Goal: Task Accomplishment & Management: Manage account settings

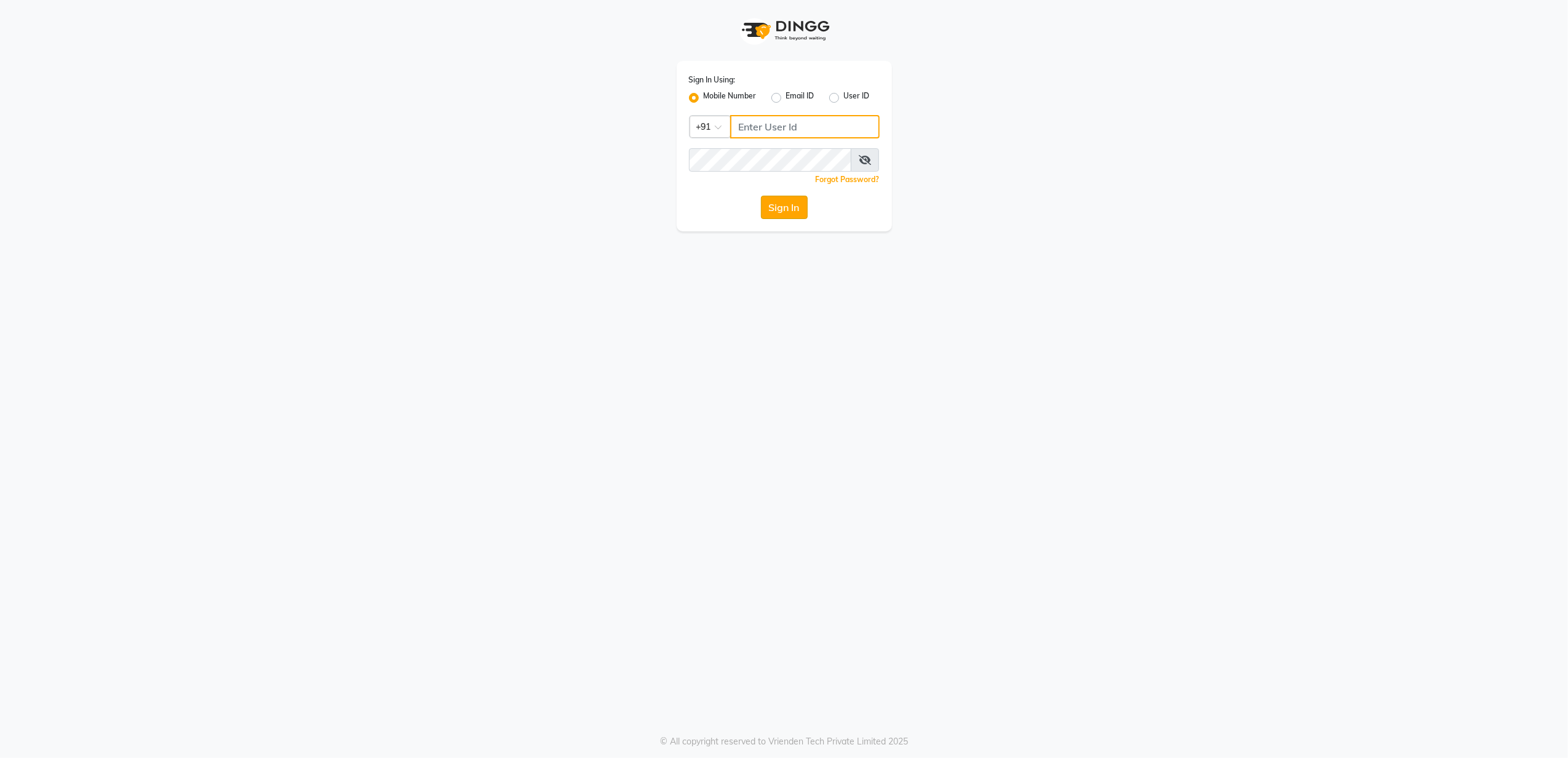
type input "8010688556"
click at [788, 203] on button "Sign In" at bounding box center [784, 207] width 47 height 24
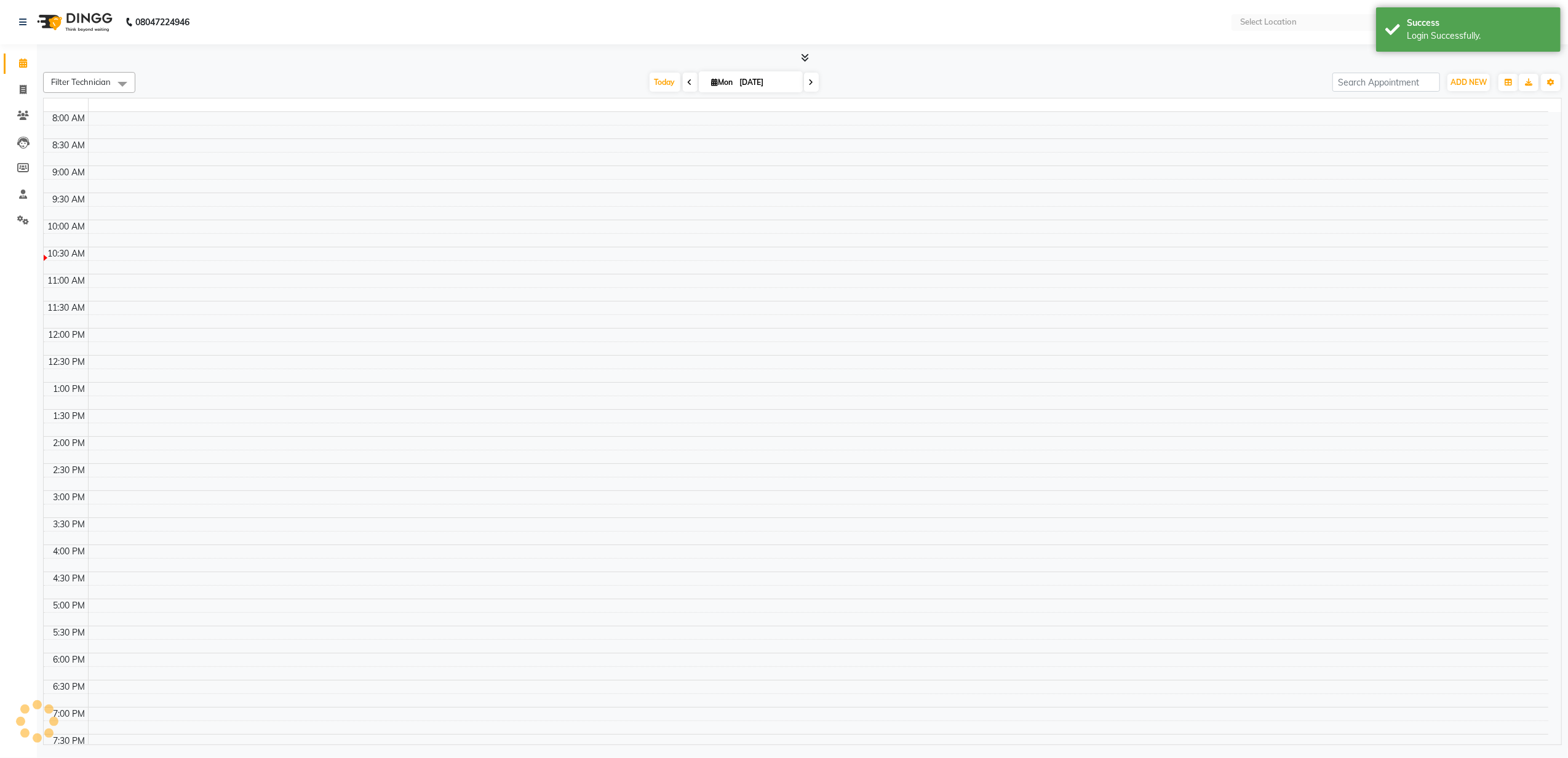
select select "en"
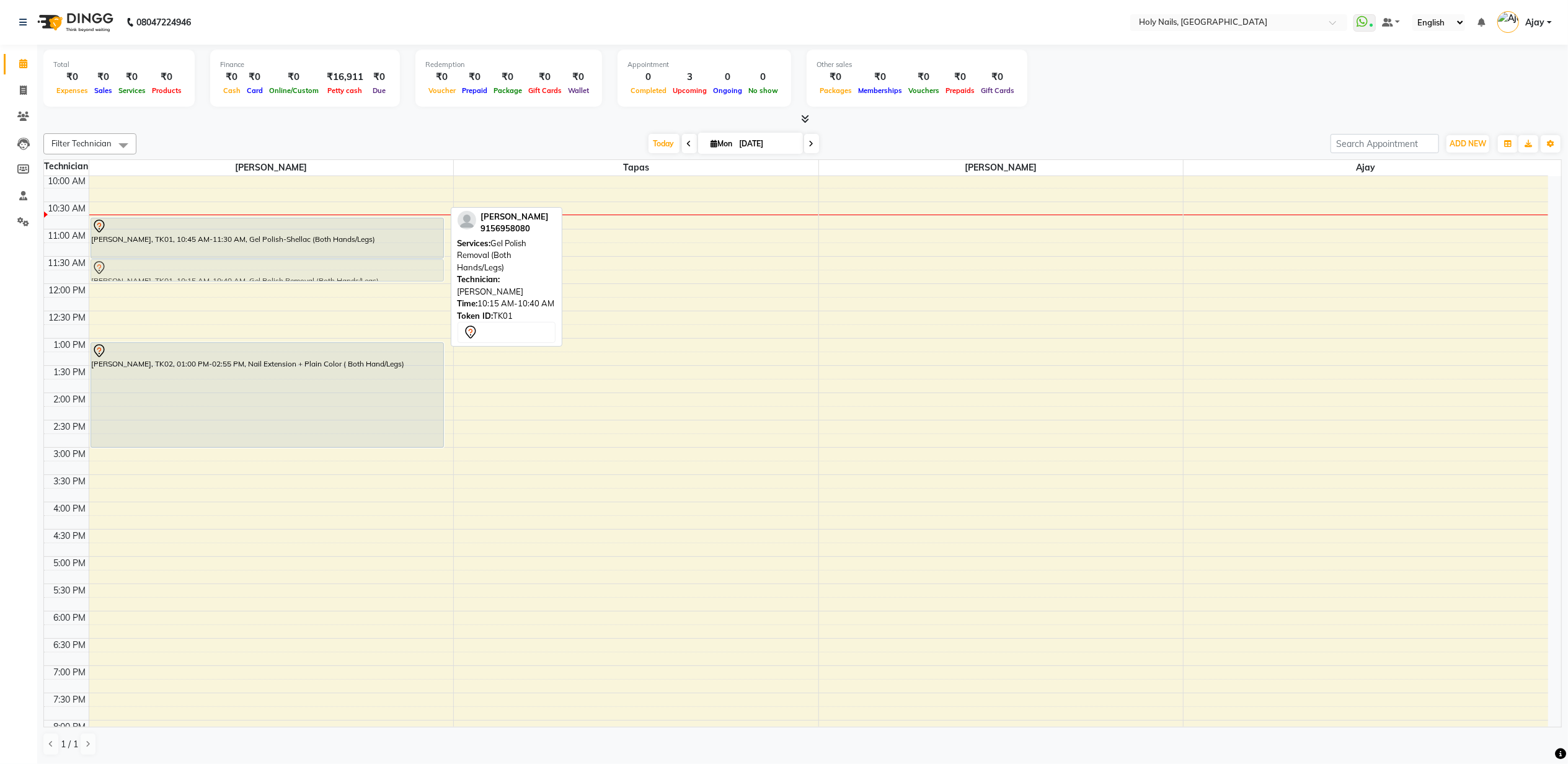
drag, startPoint x: 192, startPoint y: 200, endPoint x: 159, endPoint y: 272, distance: 79.2
click at [159, 272] on div "[PERSON_NAME] Nathatni, TK01, 10:15 AM-10:40 AM, Gel Polish Removal (Both Hands…" at bounding box center [272, 420] width 365 height 709
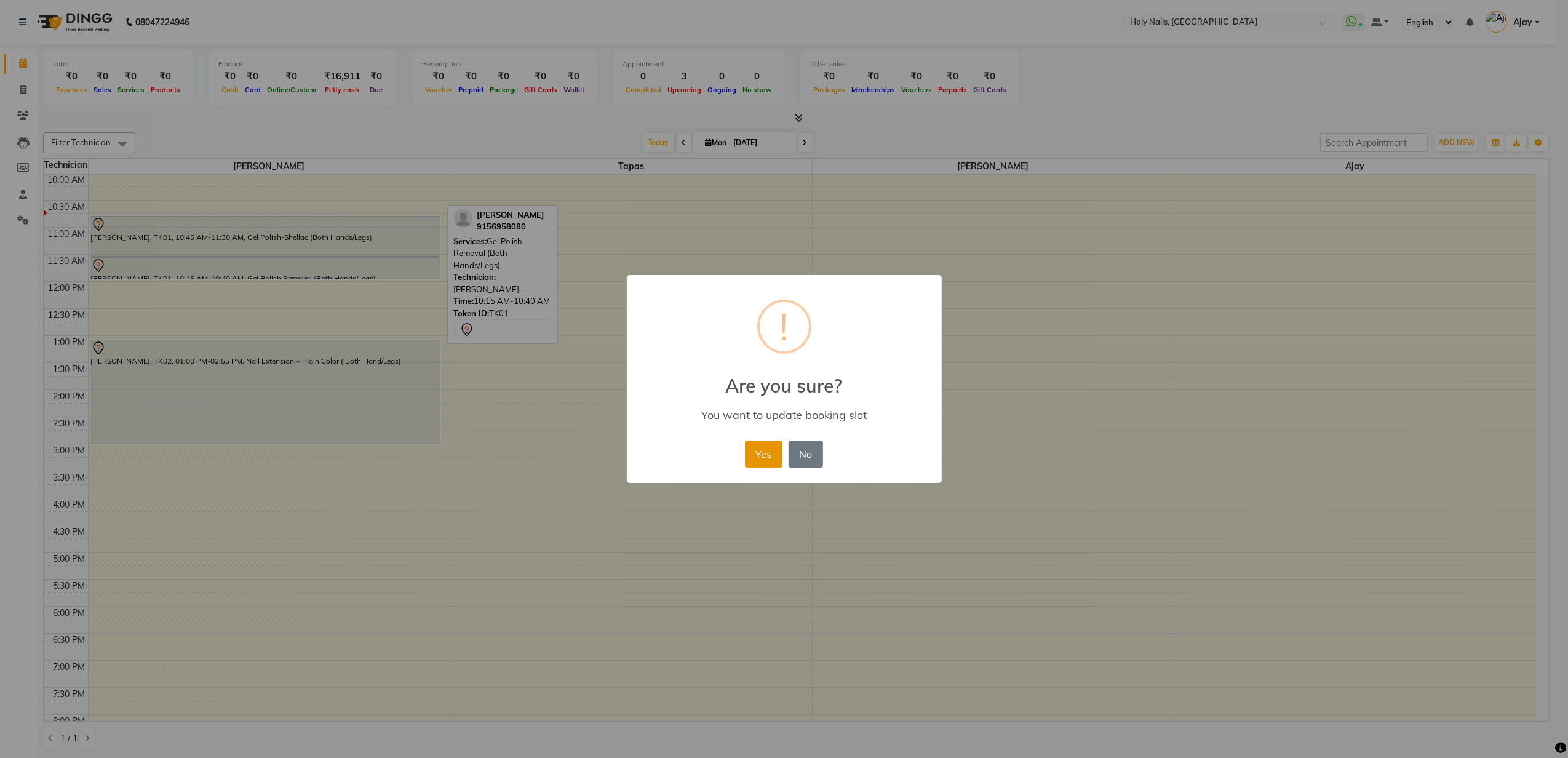
click at [773, 458] on button "Yes" at bounding box center [763, 454] width 38 height 27
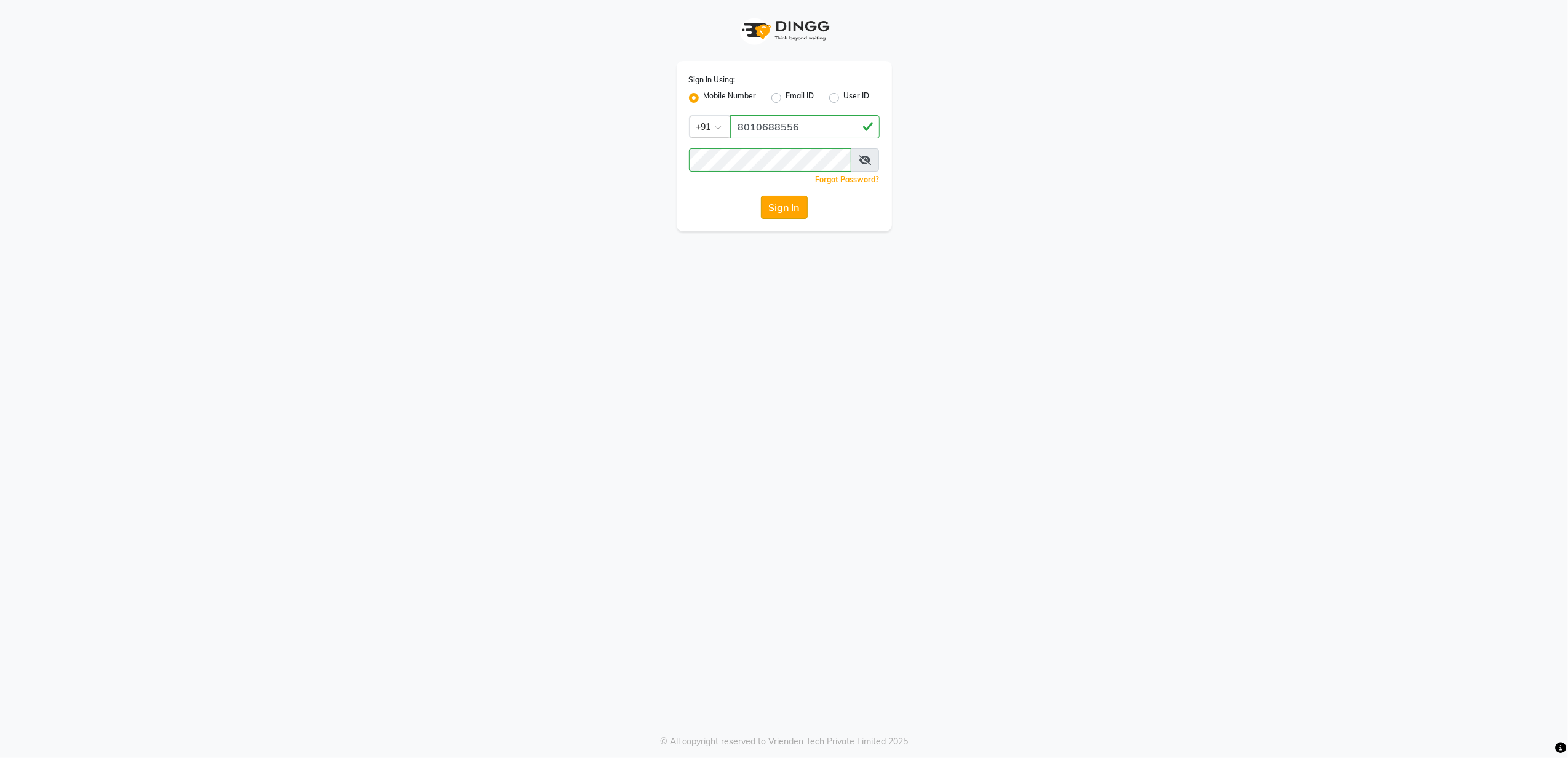
click at [773, 205] on button "Sign In" at bounding box center [784, 207] width 47 height 24
click at [766, 202] on button "Sign In" at bounding box center [784, 207] width 47 height 24
type input "8010688556"
drag, startPoint x: 798, startPoint y: 206, endPoint x: 795, endPoint y: 197, distance: 9.5
click at [795, 205] on button "Sign In" at bounding box center [784, 207] width 47 height 24
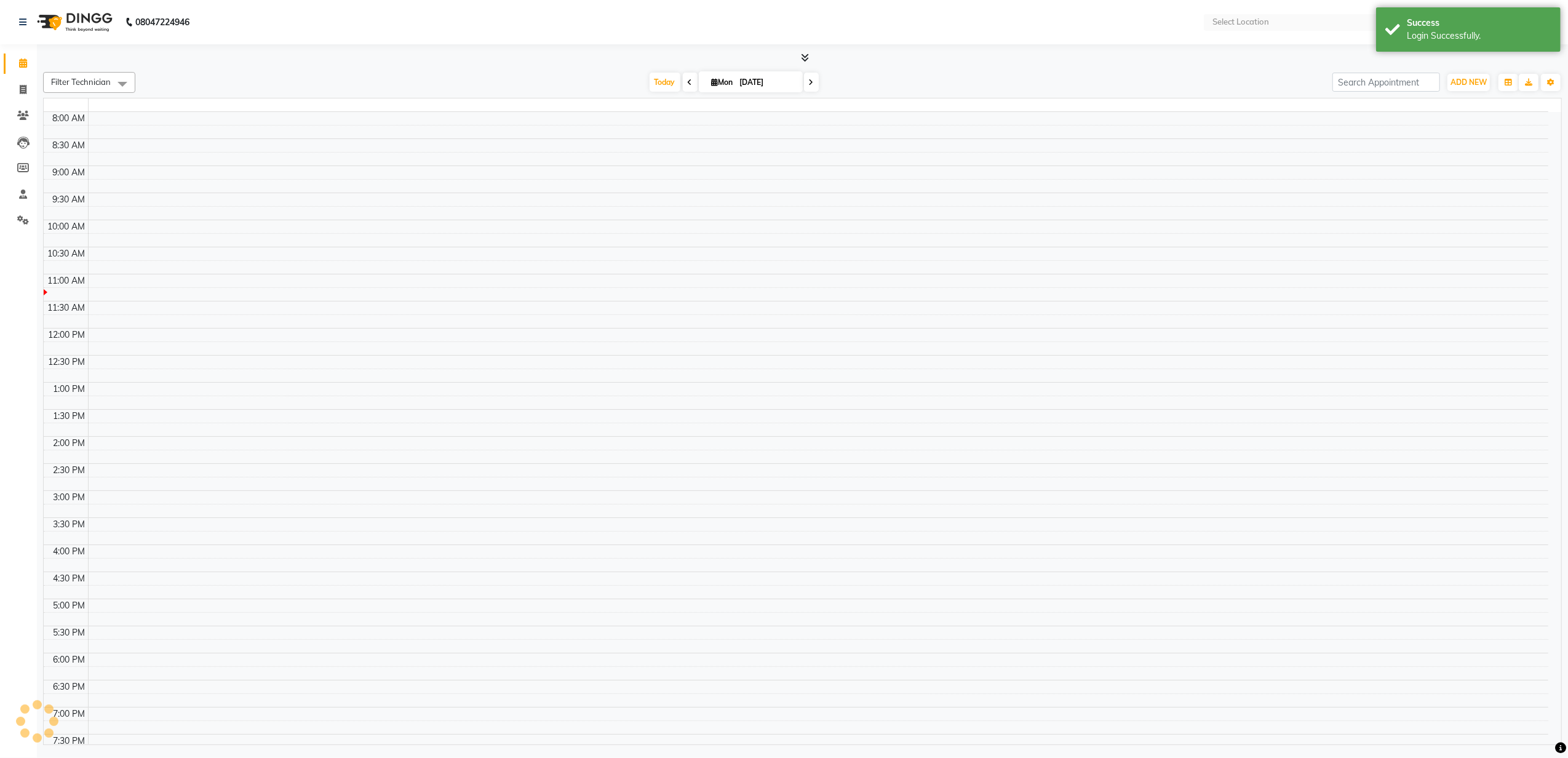
select select "en"
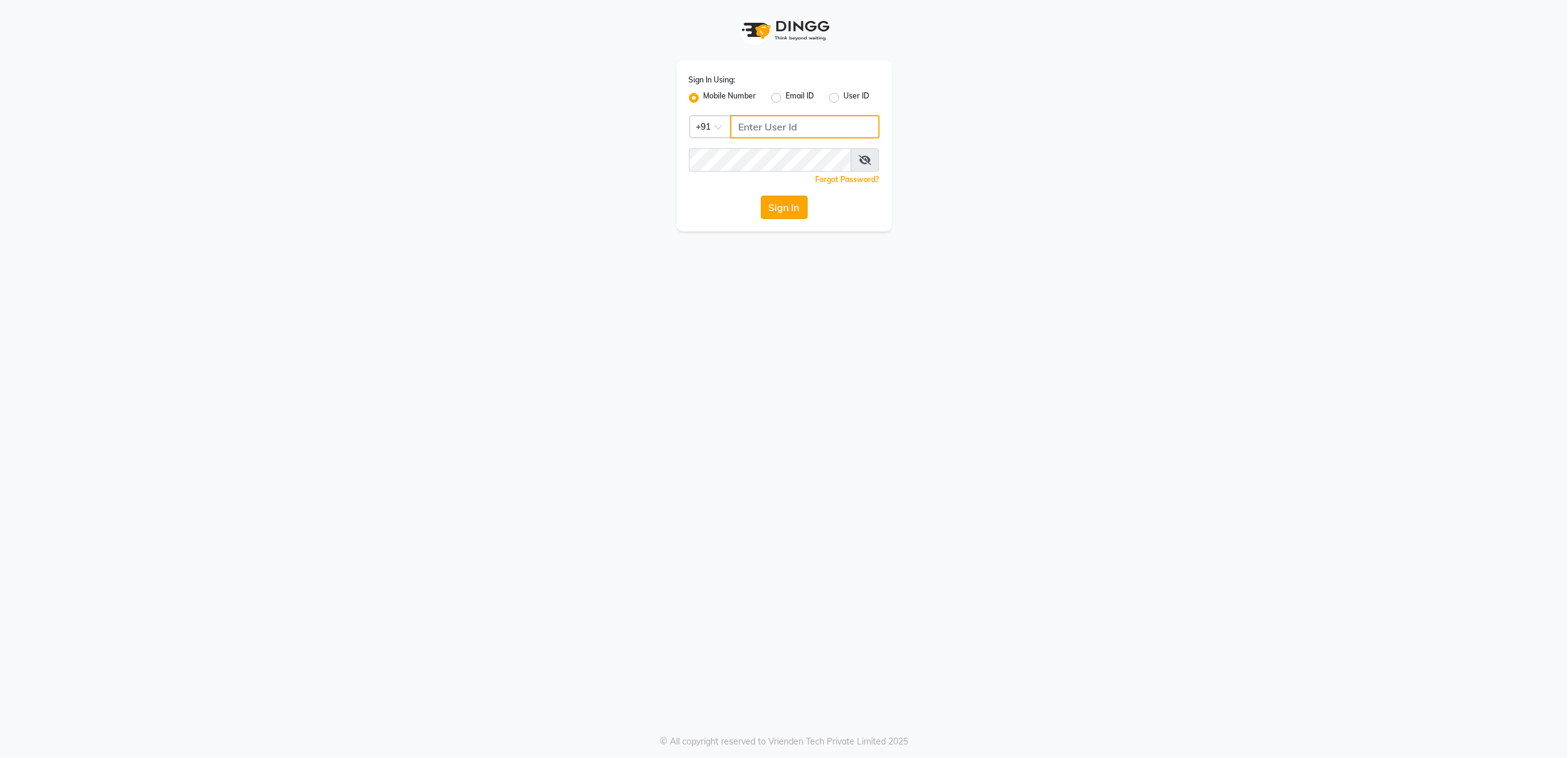
type input "8010688556"
click at [790, 202] on button "Sign In" at bounding box center [784, 207] width 47 height 24
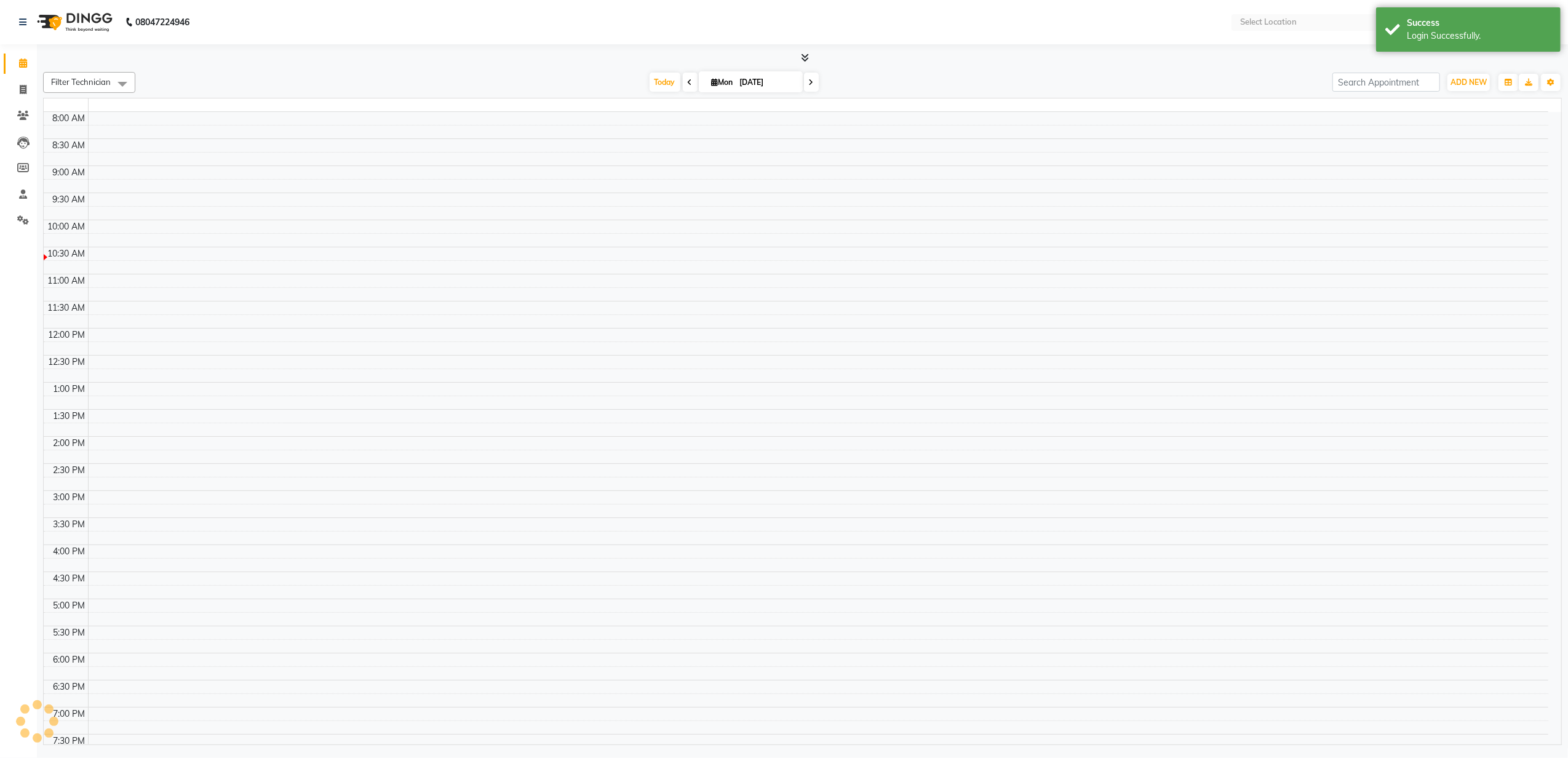
select select "en"
